Goal: Navigation & Orientation: Find specific page/section

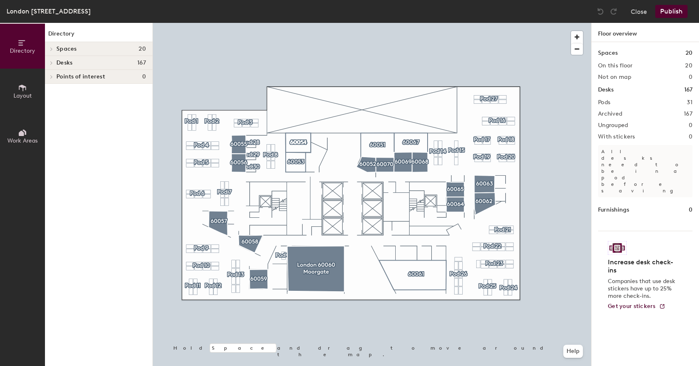
click at [120, 48] on h4 "Spaces 20" at bounding box center [101, 49] width 90 height 7
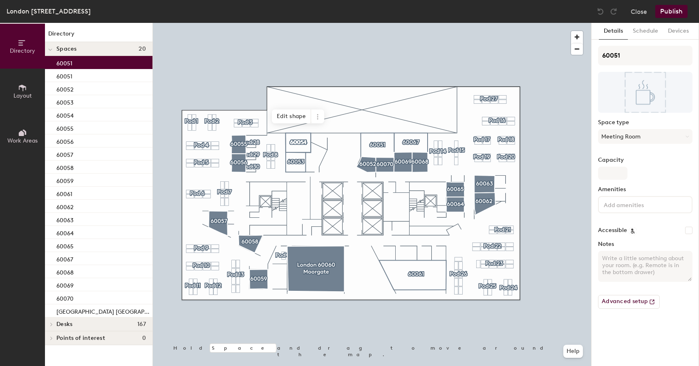
click at [89, 65] on div "60051" at bounding box center [99, 62] width 108 height 13
click at [90, 76] on div "60051" at bounding box center [99, 75] width 108 height 13
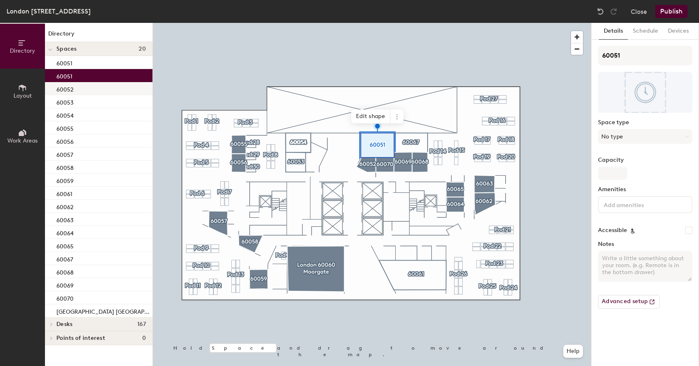
click at [90, 88] on div "60052" at bounding box center [99, 88] width 108 height 13
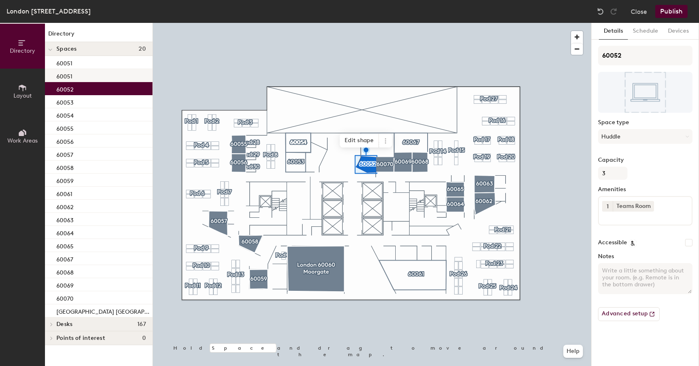
click at [117, 78] on div "60051" at bounding box center [99, 75] width 108 height 13
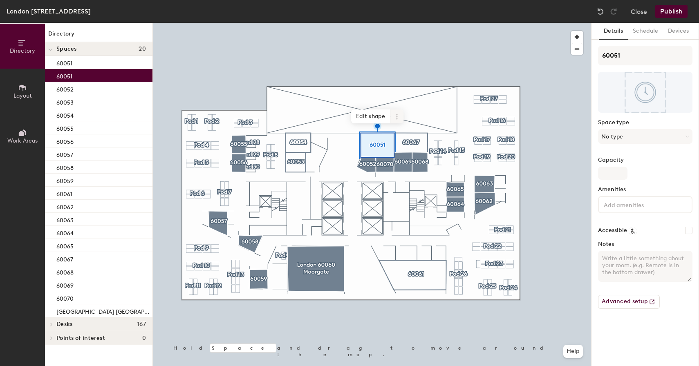
click at [400, 117] on span at bounding box center [397, 117] width 13 height 14
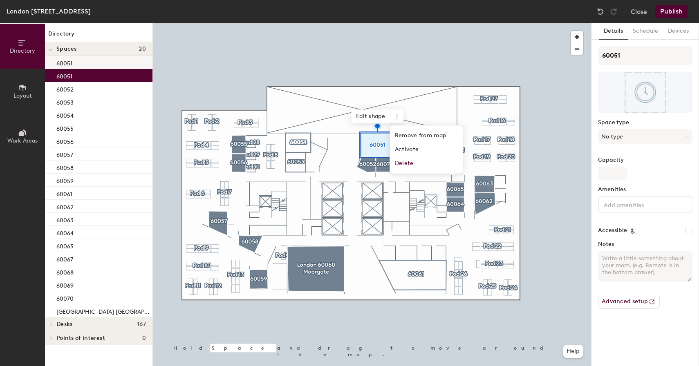
click at [112, 66] on div "60051" at bounding box center [99, 62] width 108 height 13
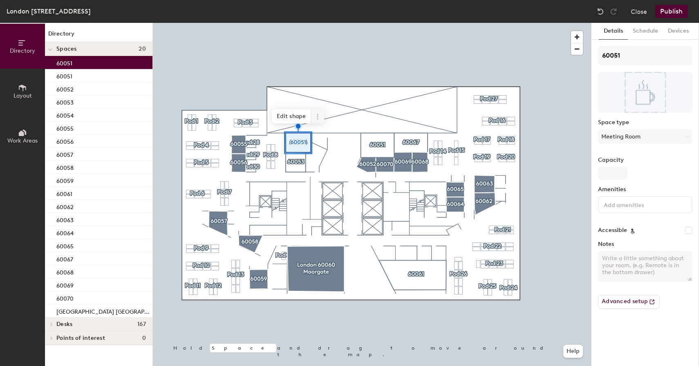
click at [317, 119] on icon at bounding box center [317, 118] width 1 height 1
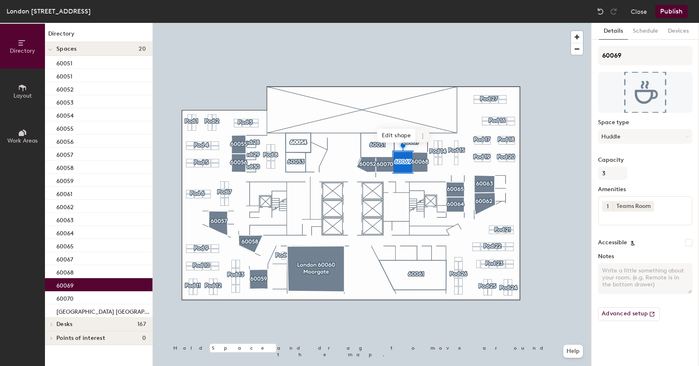
click at [424, 133] on icon at bounding box center [423, 136] width 7 height 7
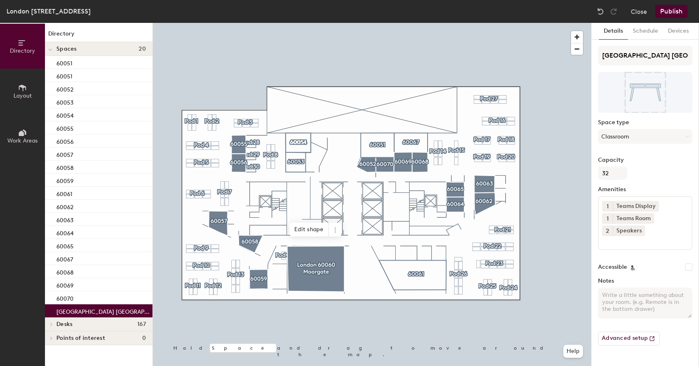
click at [85, 307] on p "[GEOGRAPHIC_DATA] [GEOGRAPHIC_DATA]" at bounding box center [103, 310] width 94 height 9
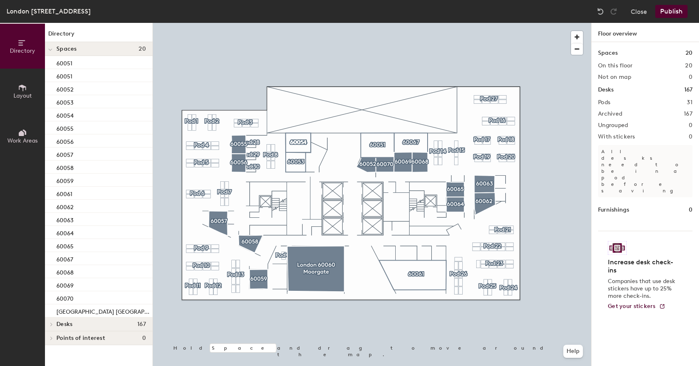
click at [118, 47] on h4 "Spaces 20" at bounding box center [101, 49] width 90 height 7
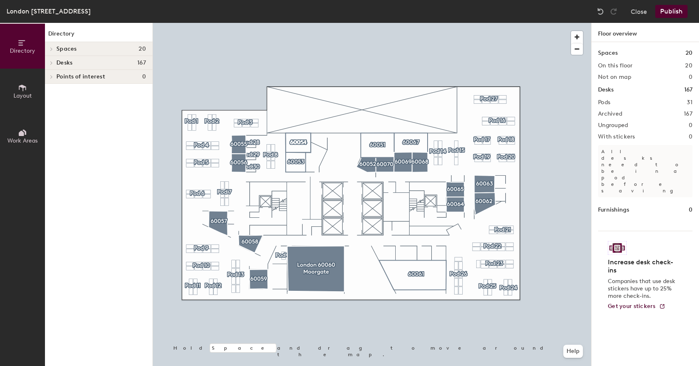
click at [34, 88] on button "Layout" at bounding box center [22, 91] width 45 height 45
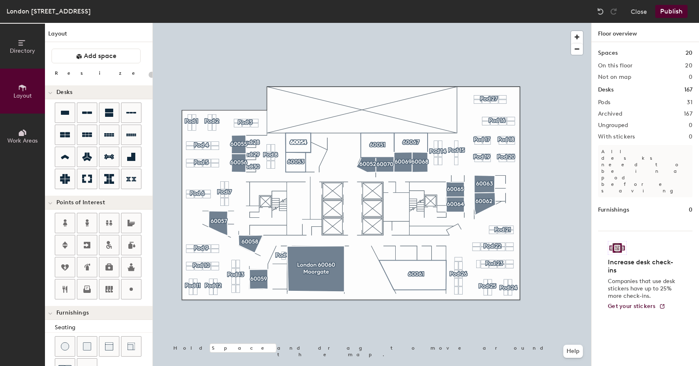
click at [27, 55] on button "Directory" at bounding box center [22, 46] width 45 height 45
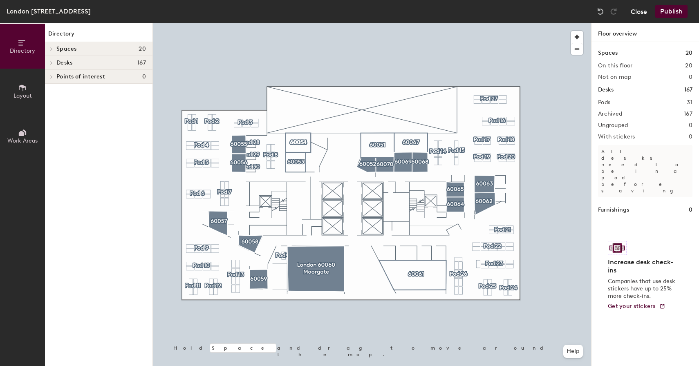
click at [634, 11] on button "Close" at bounding box center [639, 11] width 16 height 13
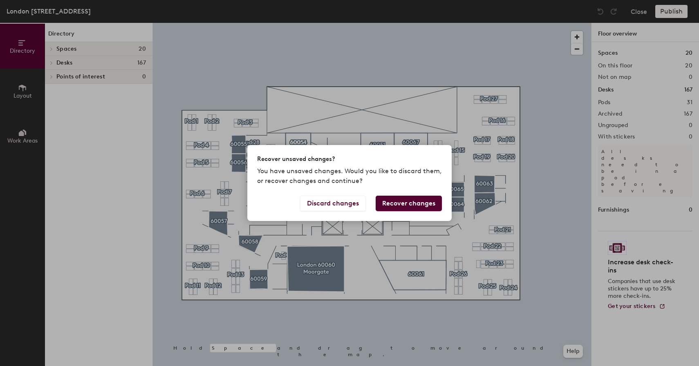
click at [387, 206] on button "Recover changes" at bounding box center [409, 204] width 66 height 16
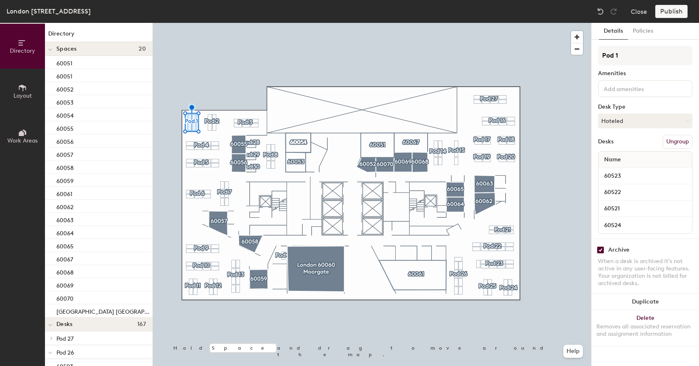
click at [120, 54] on div "Spaces 20" at bounding box center [99, 49] width 108 height 14
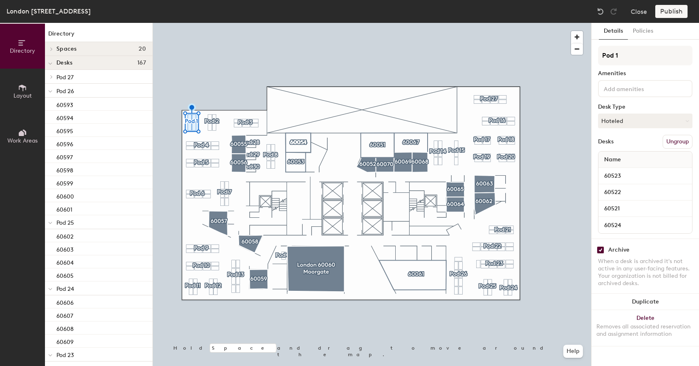
click at [115, 63] on h4 "Desks 167" at bounding box center [101, 63] width 90 height 7
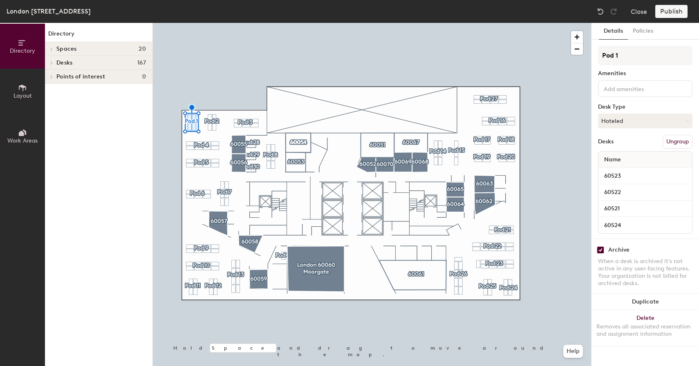
click at [119, 51] on h4 "Spaces 20" at bounding box center [101, 49] width 90 height 7
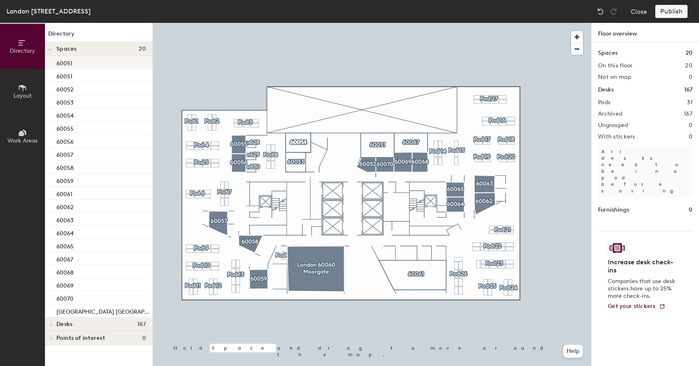
click at [122, 61] on div "60051" at bounding box center [99, 62] width 108 height 13
